Goal: Task Accomplishment & Management: Manage account settings

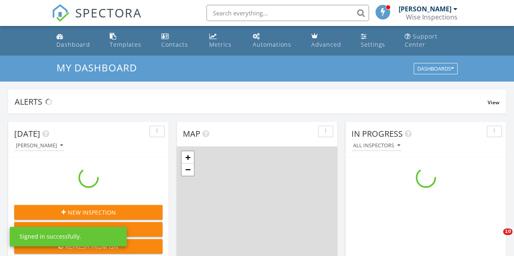
click at [268, 9] on input "text" at bounding box center [287, 13] width 162 height 16
paste input "17579 48th Ct N"
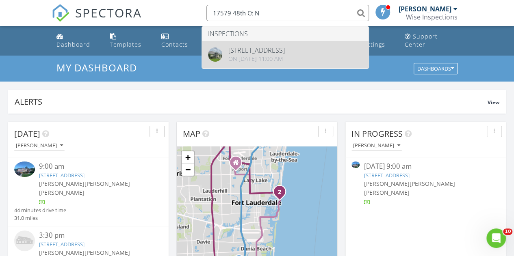
type input "17579 48th Ct N"
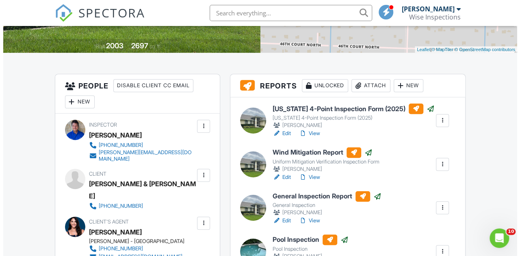
scroll to position [162, 0]
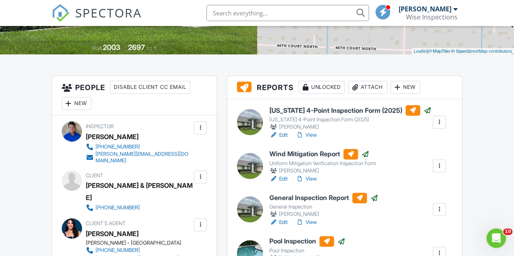
click at [370, 94] on div "Attach" at bounding box center [367, 87] width 39 height 13
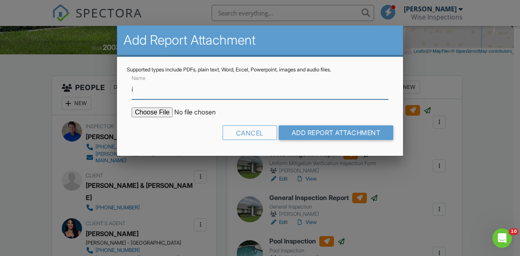
type input "Indoor Air Quality Results"
click at [151, 110] on input "file" at bounding box center [201, 113] width 138 height 10
type input "C:\fakepath\Air Quality Results 17579 48th Ct N.pdf"
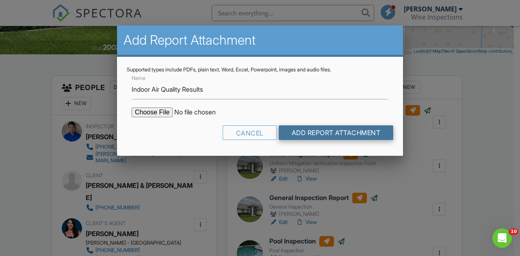
click at [318, 129] on input "Add Report Attachment" at bounding box center [336, 132] width 115 height 15
